Goal: Ask a question

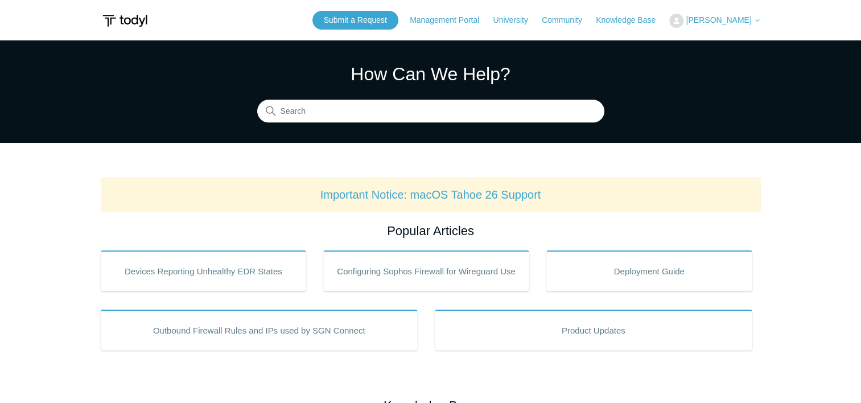
click at [708, 15] on span "[PERSON_NAME]" at bounding box center [718, 19] width 65 height 9
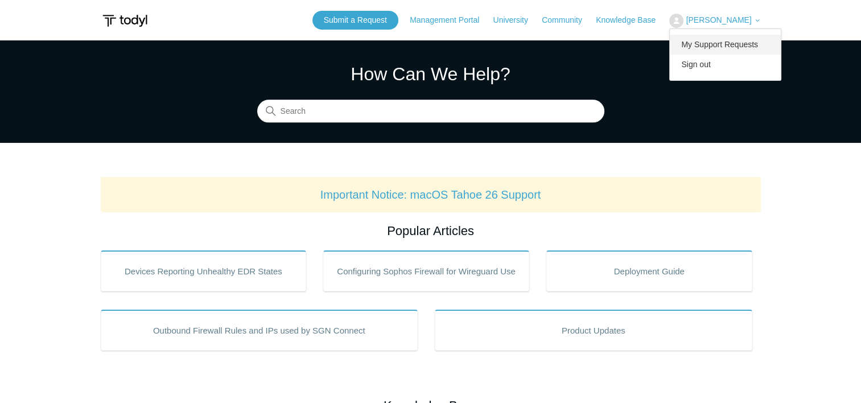
click at [699, 47] on link "My Support Requests" at bounding box center [725, 45] width 111 height 20
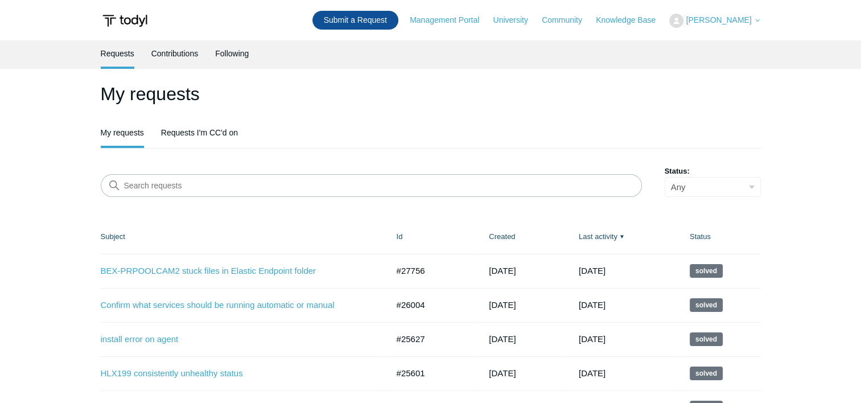
click at [330, 20] on link "Submit a Request" at bounding box center [355, 20] width 86 height 19
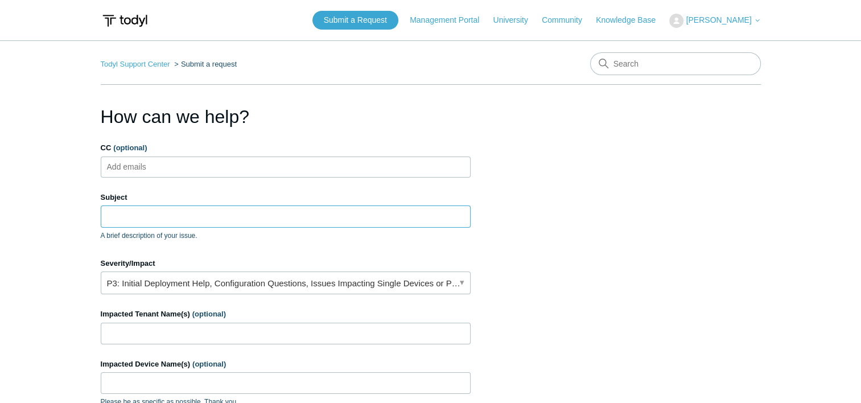
click at [266, 225] on input "Subject" at bounding box center [286, 216] width 370 height 22
type input "SUTBUYPRD01"
click at [233, 340] on input "Impacted Tenant Name(s) (optional)" at bounding box center [286, 334] width 370 height 22
click at [221, 334] on input "Impacted Tenant Name(s) (optional)" at bounding box center [286, 334] width 370 height 22
click at [211, 273] on link "P3: Initial Deployment Help, Configuration Questions, Issues Impacting Single D…" at bounding box center [286, 282] width 370 height 23
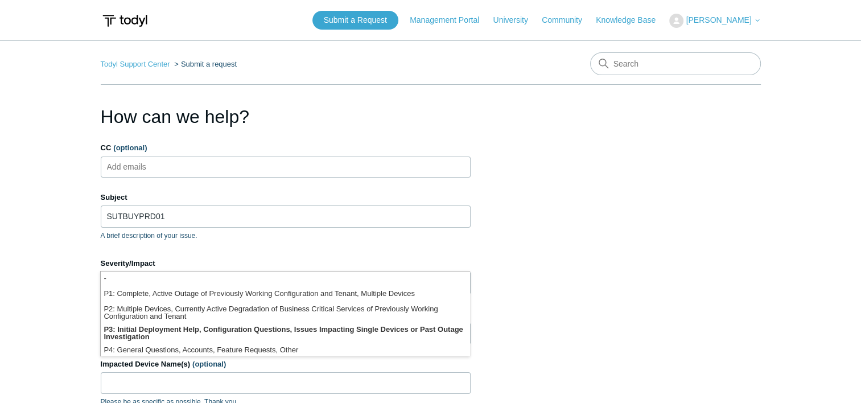
drag, startPoint x: 545, startPoint y: 275, endPoint x: 525, endPoint y: 287, distance: 22.9
click at [544, 279] on section "How can we help? CC (optional) Add emails Subject SUTBUYPRD01 A brief descripti…" at bounding box center [431, 365] width 660 height 524
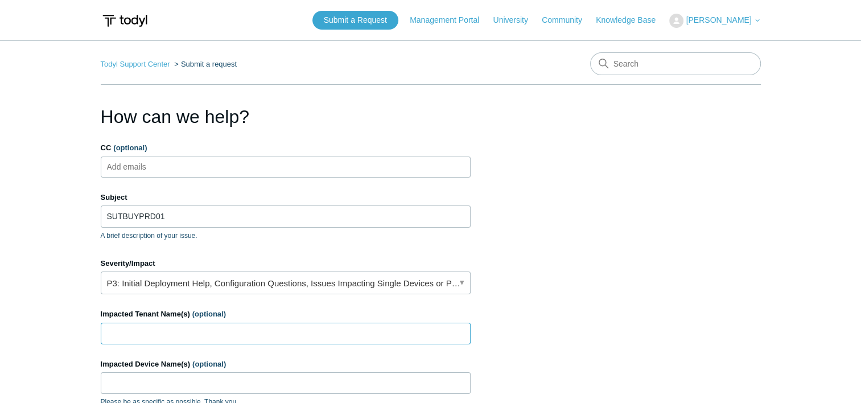
click at [325, 326] on input "Impacted Tenant Name(s) (optional)" at bounding box center [286, 334] width 370 height 22
type input "[PERSON_NAME]"
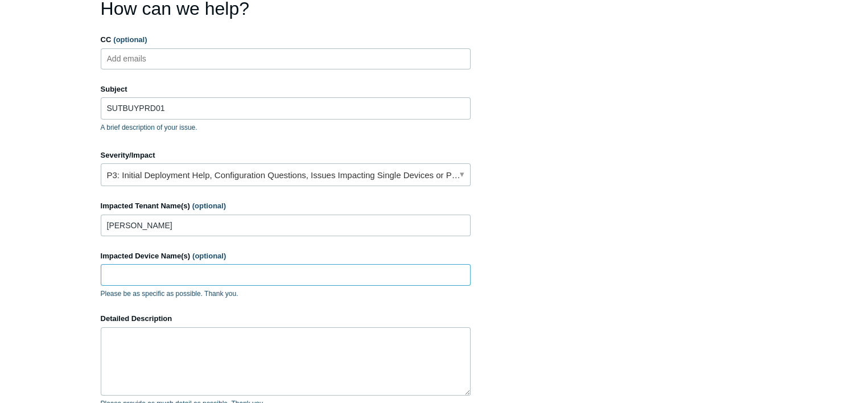
scroll to position [114, 0]
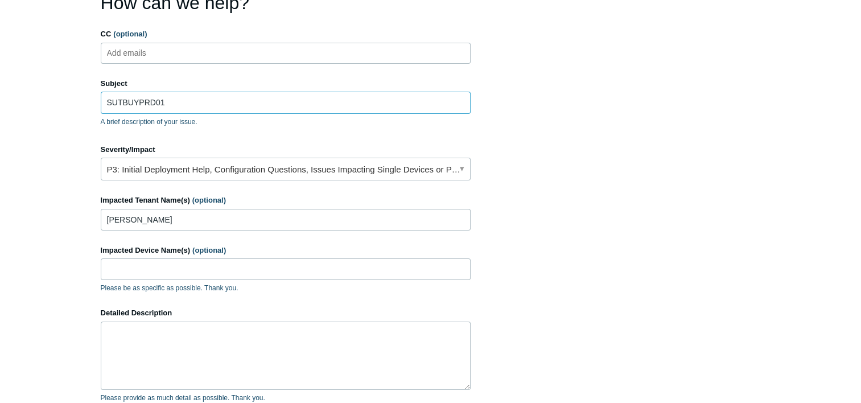
drag, startPoint x: 175, startPoint y: 106, endPoint x: 90, endPoint y: 120, distance: 85.8
click at [90, 120] on main "Todyl Support Center Submit a request How can we help? CC (optional) Add emails…" at bounding box center [430, 220] width 861 height 587
click at [135, 268] on input "Impacted Device Name(s) (optional)" at bounding box center [286, 269] width 370 height 22
paste input "SUTBUYPRD01"
type input "SUTBUYPRD01"
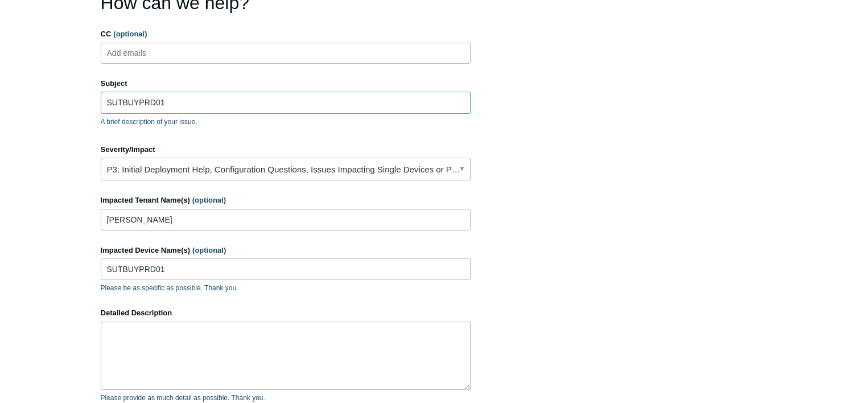
click at [187, 109] on input "SUTBUYPRD01" at bounding box center [286, 103] width 370 height 22
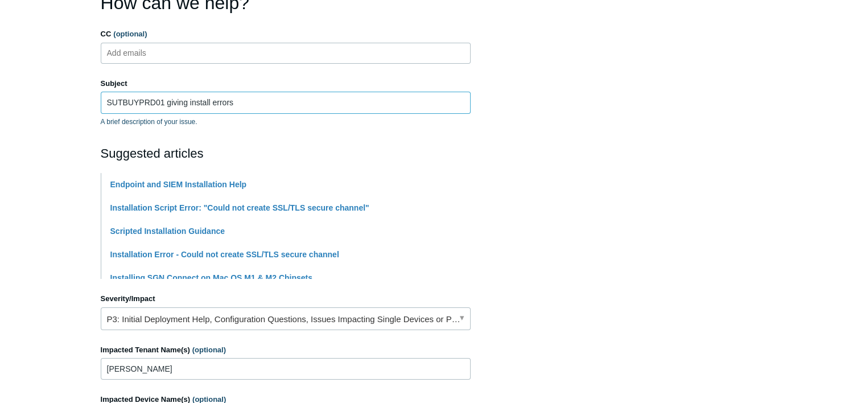
type input "SUTBUYPRD01 giving install errors"
click at [264, 330] on li "Minimum Requirements" at bounding box center [290, 324] width 360 height 23
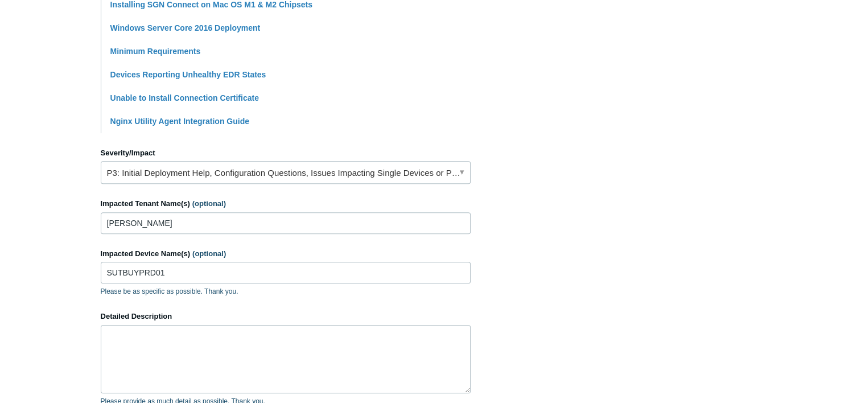
scroll to position [455, 0]
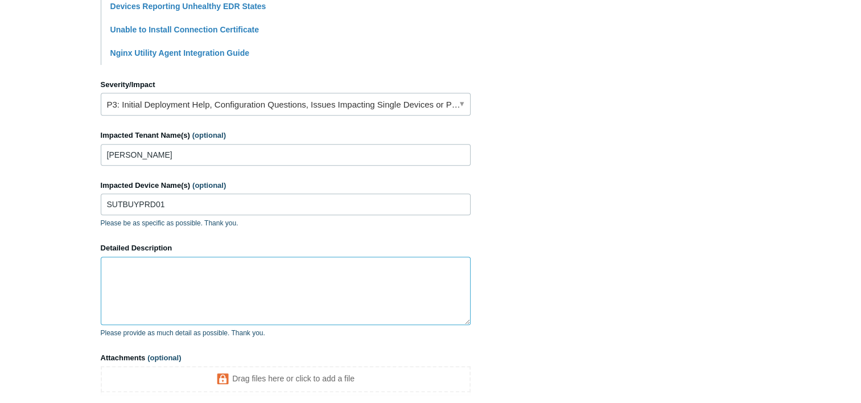
click at [259, 279] on textarea "Detailed Description" at bounding box center [286, 291] width 370 height 68
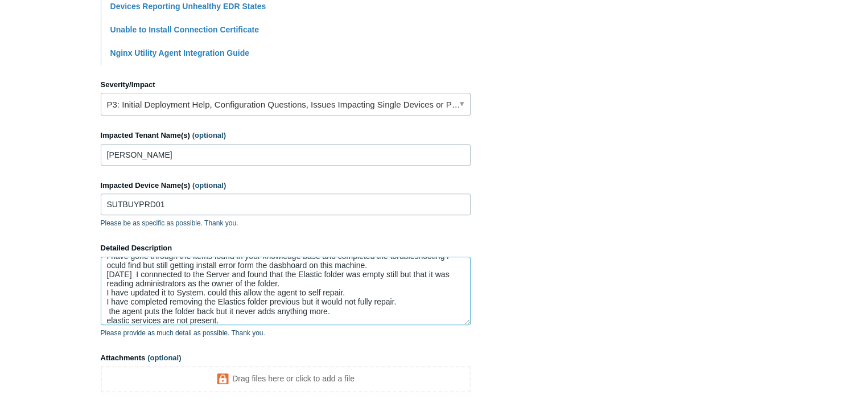
scroll to position [0, 0]
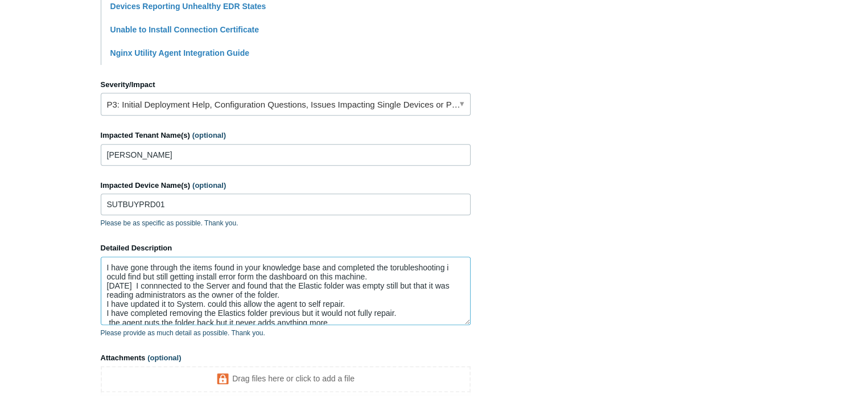
click at [158, 291] on textarea "I have gone through the items found in your knowledge base and completed the to…" at bounding box center [286, 291] width 370 height 68
click at [142, 275] on textarea "I have gone through the items found in your knowledge base and completed the to…" at bounding box center [286, 291] width 370 height 68
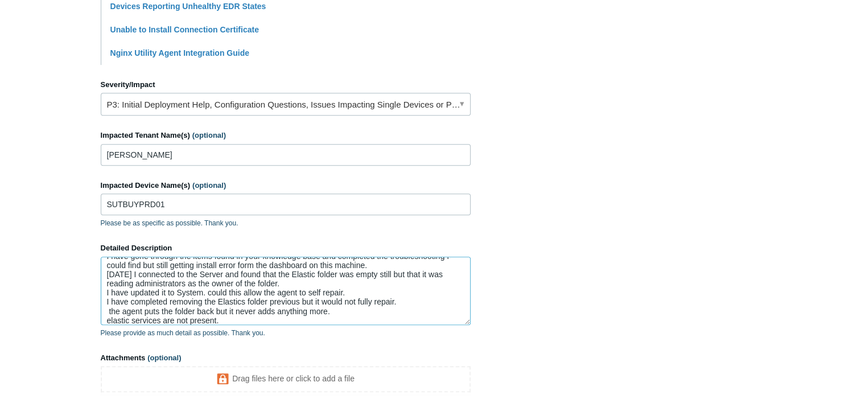
scroll to position [17, 0]
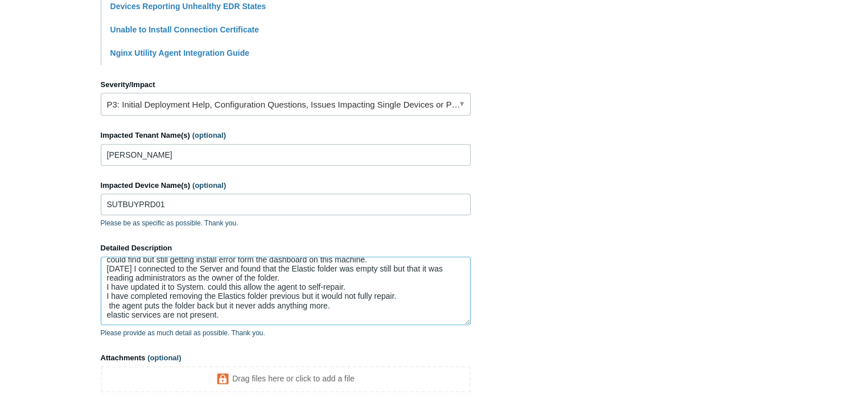
click at [278, 289] on textarea "I have gone through the items found in your knowledge base and completed the tr…" at bounding box center [286, 291] width 370 height 68
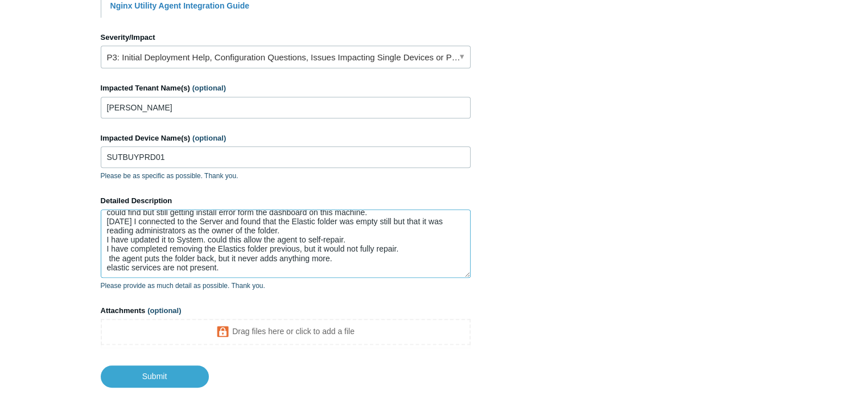
scroll to position [565, 0]
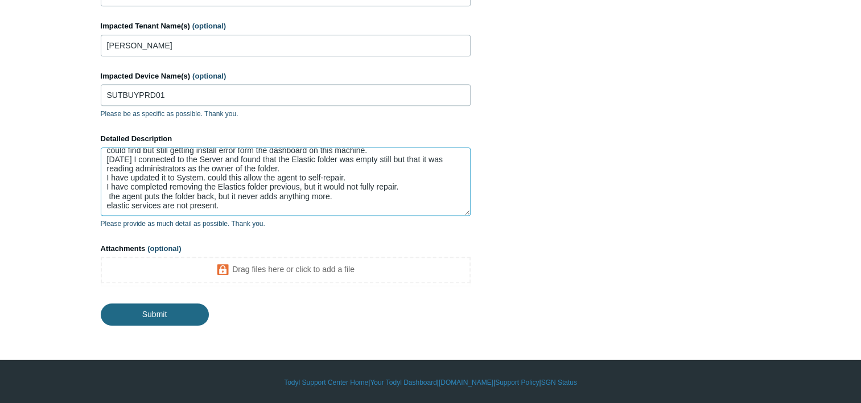
type textarea "I have gone through the items found in your knowledge base and completed the tr…"
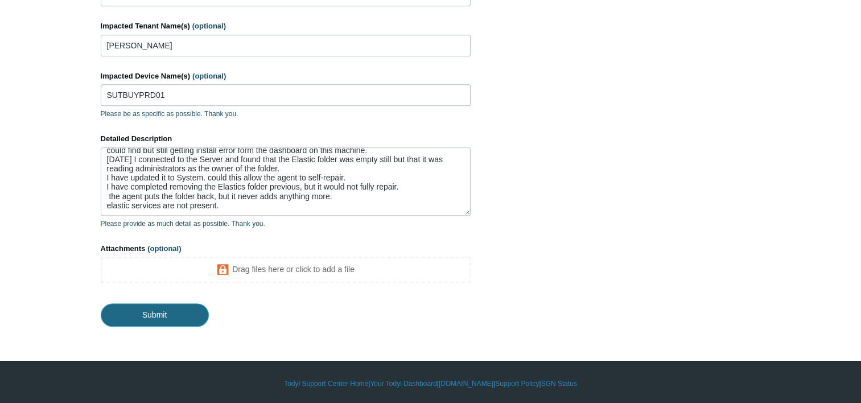
click at [149, 321] on input "Submit" at bounding box center [155, 314] width 108 height 23
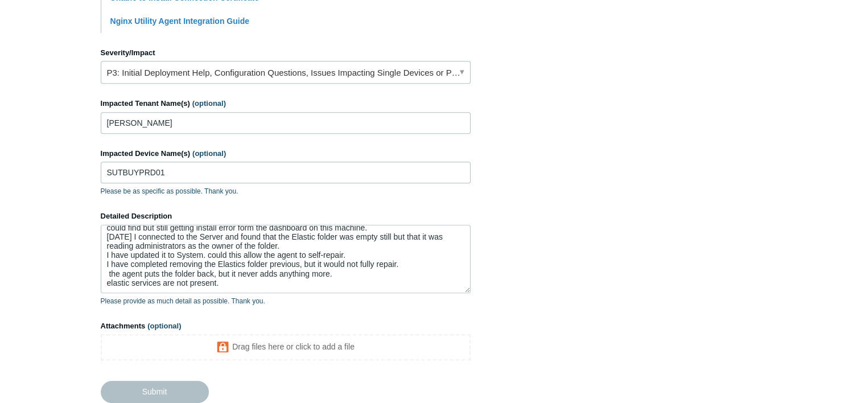
scroll to position [295, 0]
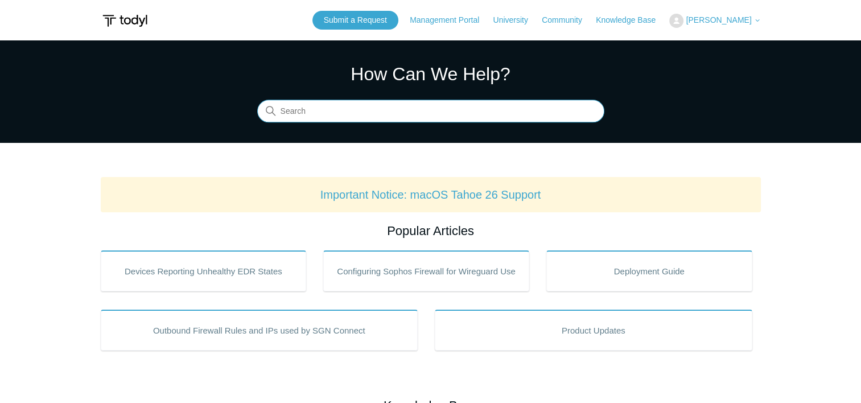
click at [499, 120] on input "Search" at bounding box center [430, 111] width 347 height 23
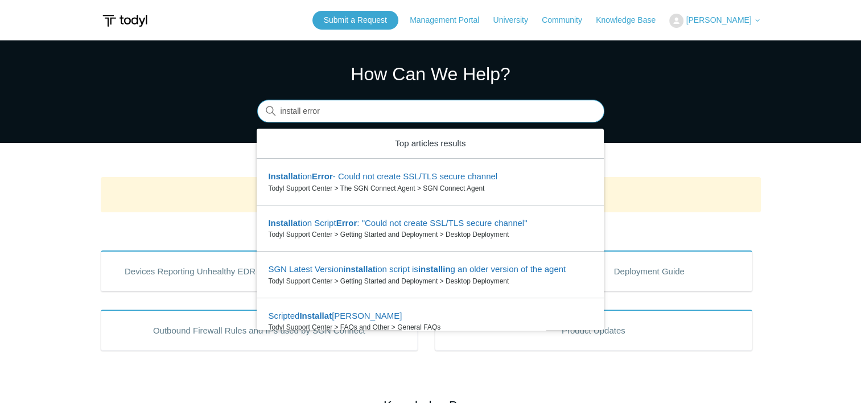
type input "install error"
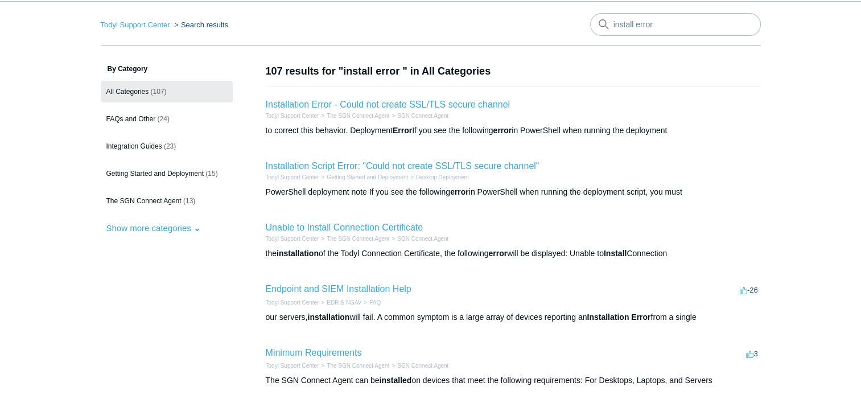
scroll to position [57, 0]
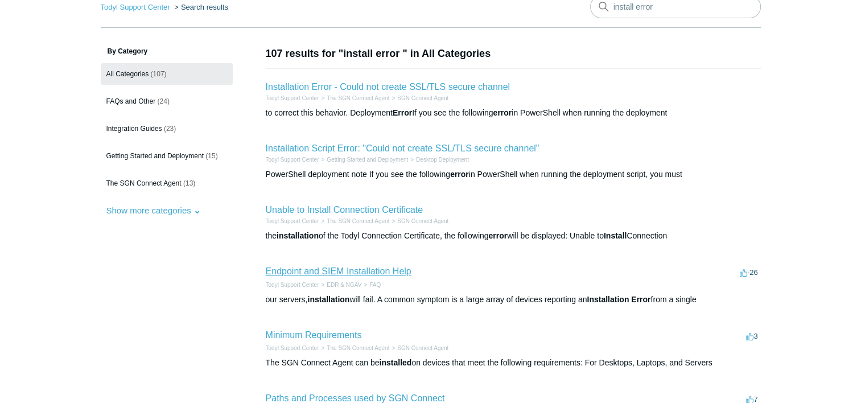
click at [331, 266] on link "Endpoint and SIEM Installation Help" at bounding box center [339, 271] width 146 height 10
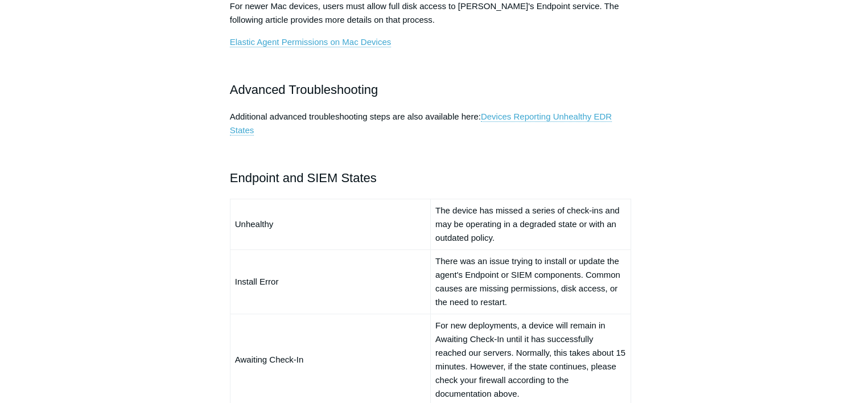
scroll to position [854, 0]
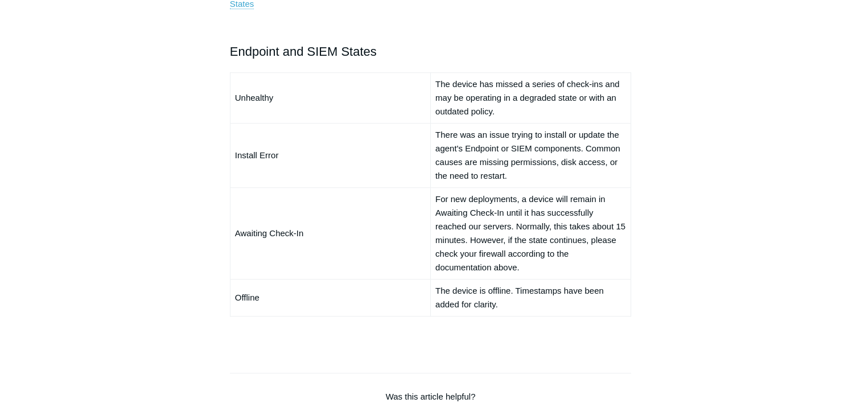
click at [335, 248] on td "Awaiting Check-In" at bounding box center [330, 233] width 200 height 92
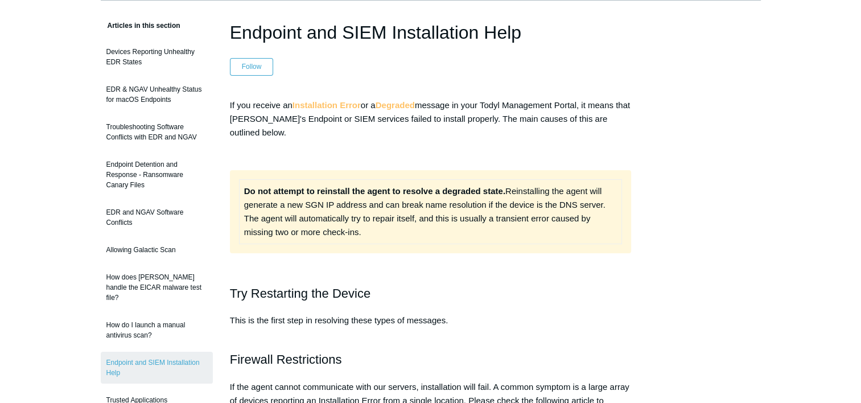
scroll to position [0, 0]
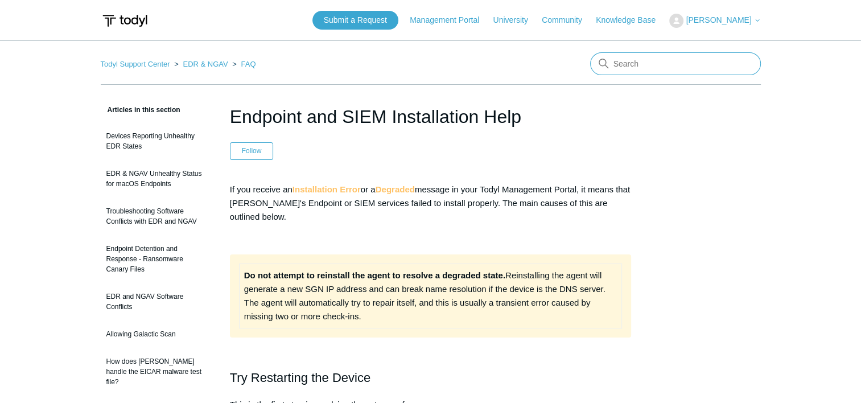
click at [688, 72] on input "Search" at bounding box center [675, 63] width 171 height 23
type input "agent install error"
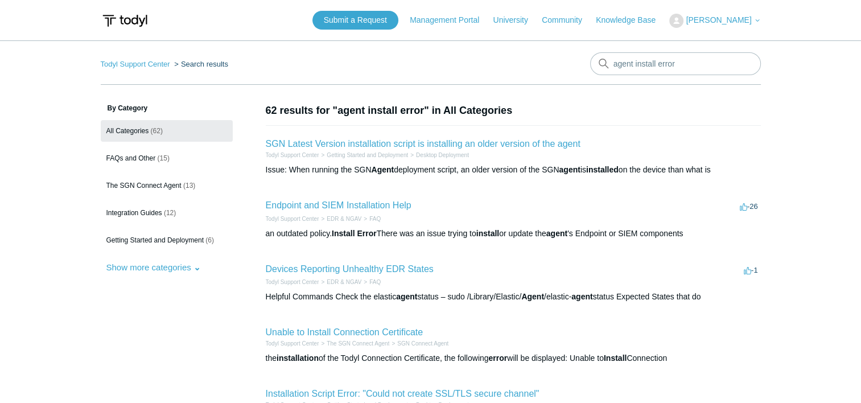
scroll to position [57, 0]
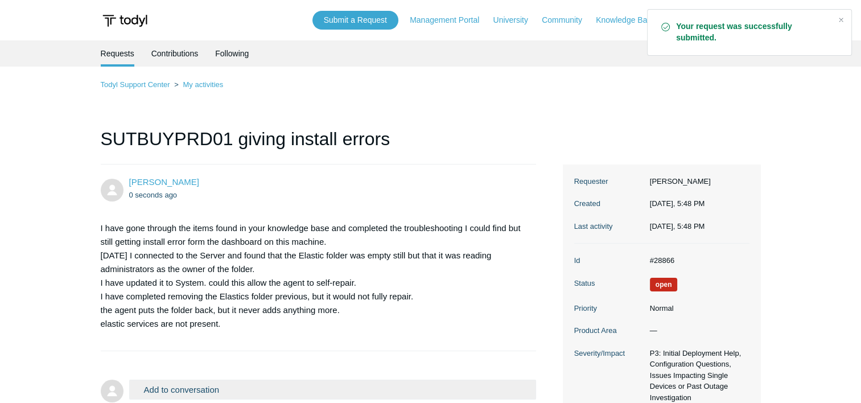
click at [669, 261] on dd "#28866" at bounding box center [696, 260] width 105 height 11
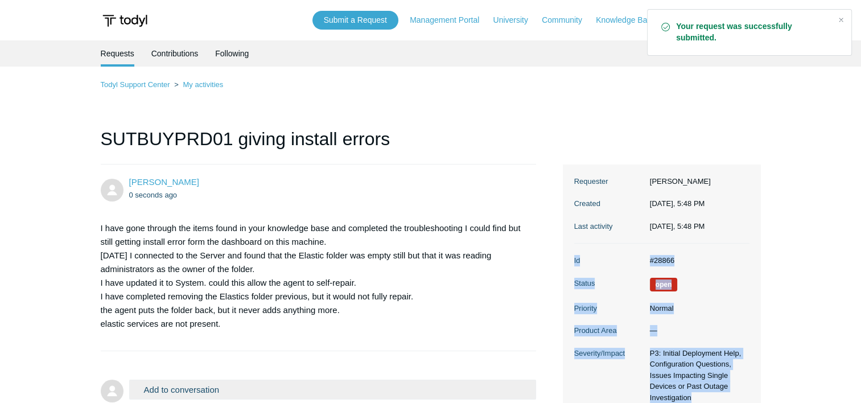
click at [669, 261] on dd "#28866" at bounding box center [696, 260] width 105 height 11
click at [654, 261] on dd "#28866" at bounding box center [696, 260] width 105 height 11
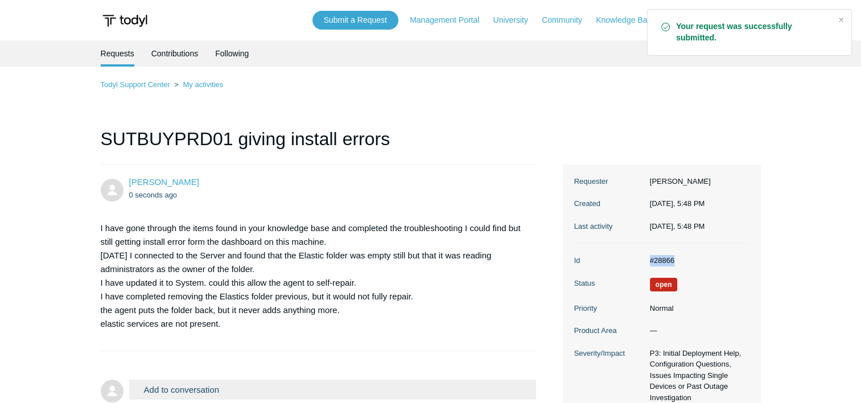
drag, startPoint x: 691, startPoint y: 260, endPoint x: 628, endPoint y: 265, distance: 63.4
click at [629, 262] on dl "Id #28866 Status Open Priority Normal Product Area — Severity/Impact P3: Initia…" at bounding box center [661, 363] width 175 height 238
copy dl "#28866"
